Goal: Find specific page/section: Locate item on page

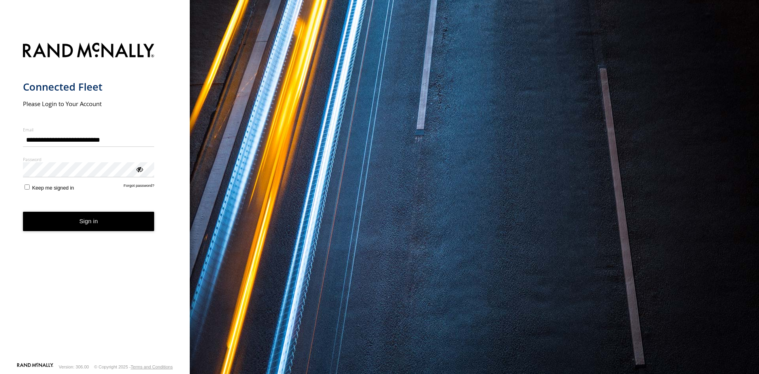
click at [96, 221] on button "Sign in" at bounding box center [89, 221] width 132 height 19
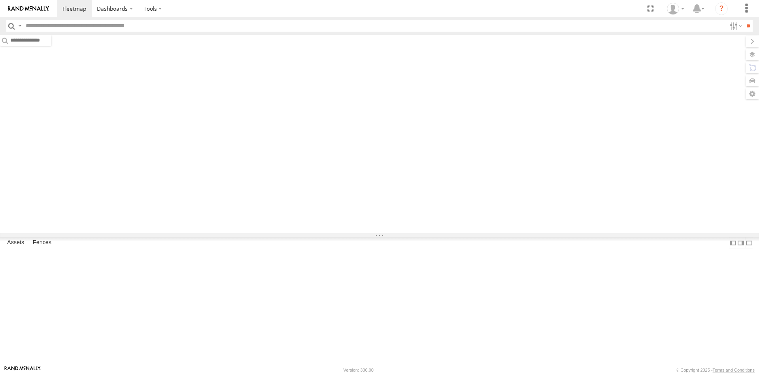
click at [147, 28] on input "text" at bounding box center [375, 25] width 704 height 11
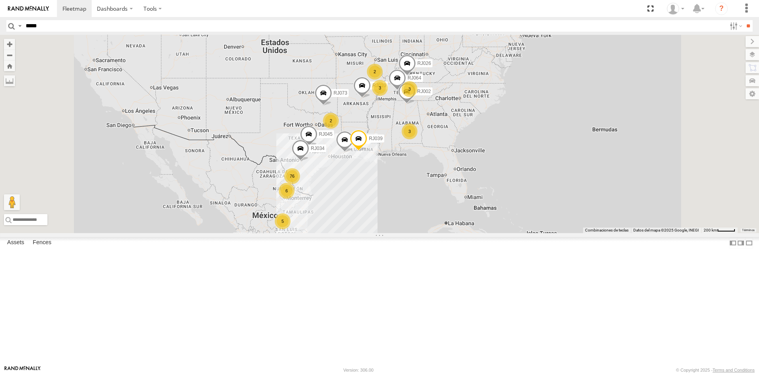
type input "*****"
click at [744, 20] on input "**" at bounding box center [748, 25] width 9 height 11
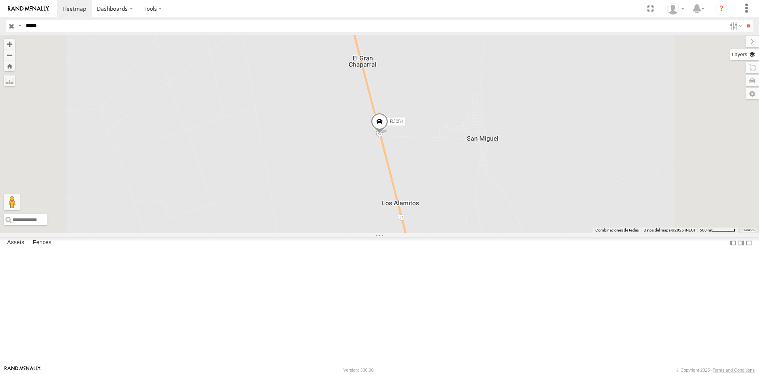
click at [751, 56] on label at bounding box center [744, 54] width 29 height 11
click at [0, 0] on div "Basemaps" at bounding box center [0, 0] width 0 height 0
click at [0, 0] on label at bounding box center [0, 0] width 0 height 0
click at [0, 0] on span "Satellite + Roadmap" at bounding box center [0, 0] width 0 height 0
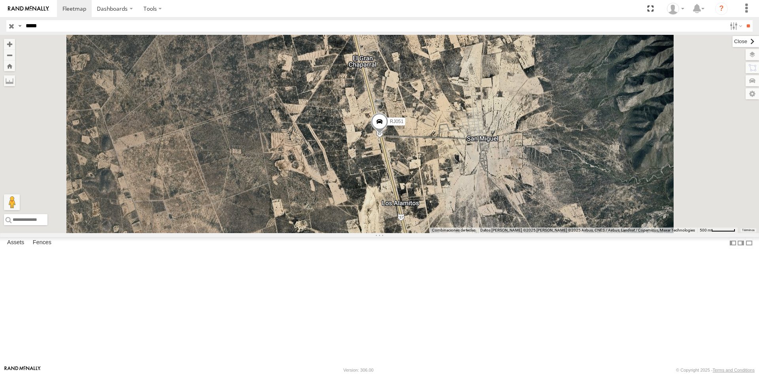
click at [733, 38] on label at bounding box center [746, 41] width 26 height 11
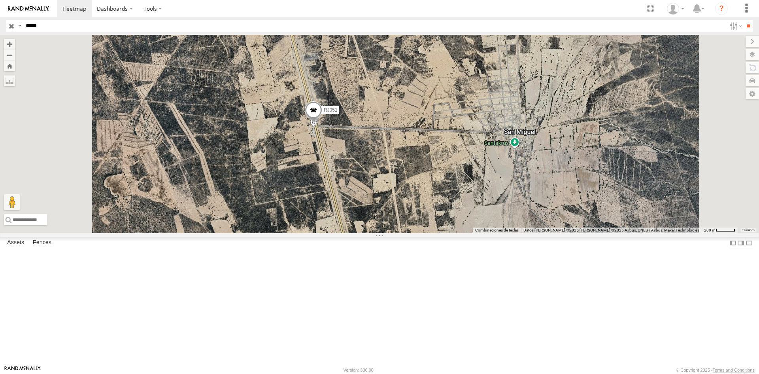
click at [322, 123] on span at bounding box center [313, 111] width 17 height 21
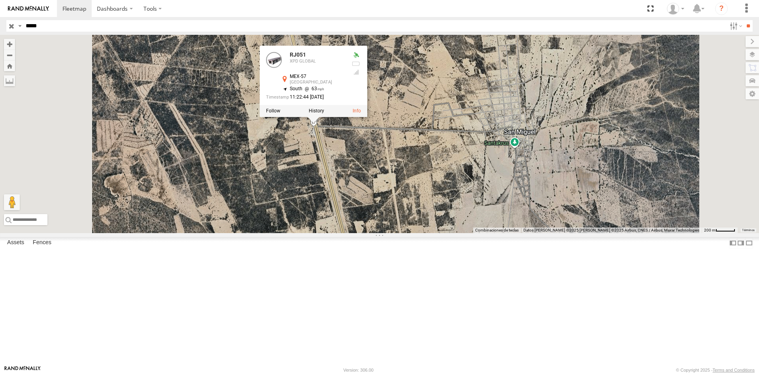
click at [407, 203] on div "RJ051 RJ051 XPD GLOBAL MEX-57 [GEOGRAPHIC_DATA] 23.31447 , -100.56679 South 63 …" at bounding box center [379, 134] width 759 height 198
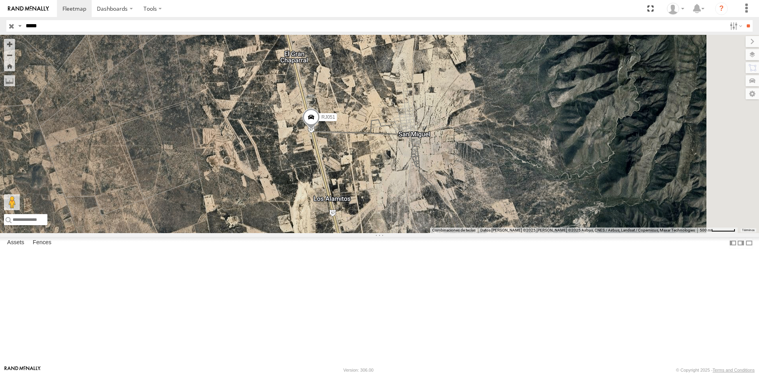
click at [320, 129] on span at bounding box center [310, 118] width 17 height 21
